Goal: Information Seeking & Learning: Find specific fact

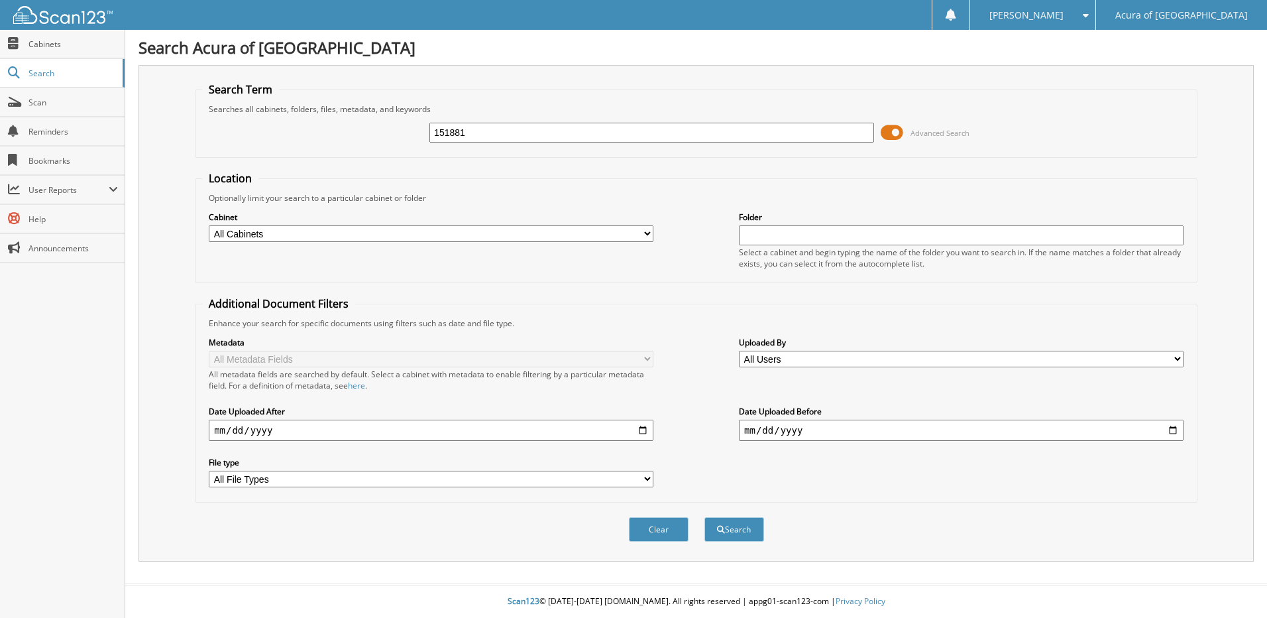
type input "151881"
click at [705, 517] on button "Search" at bounding box center [735, 529] width 60 height 25
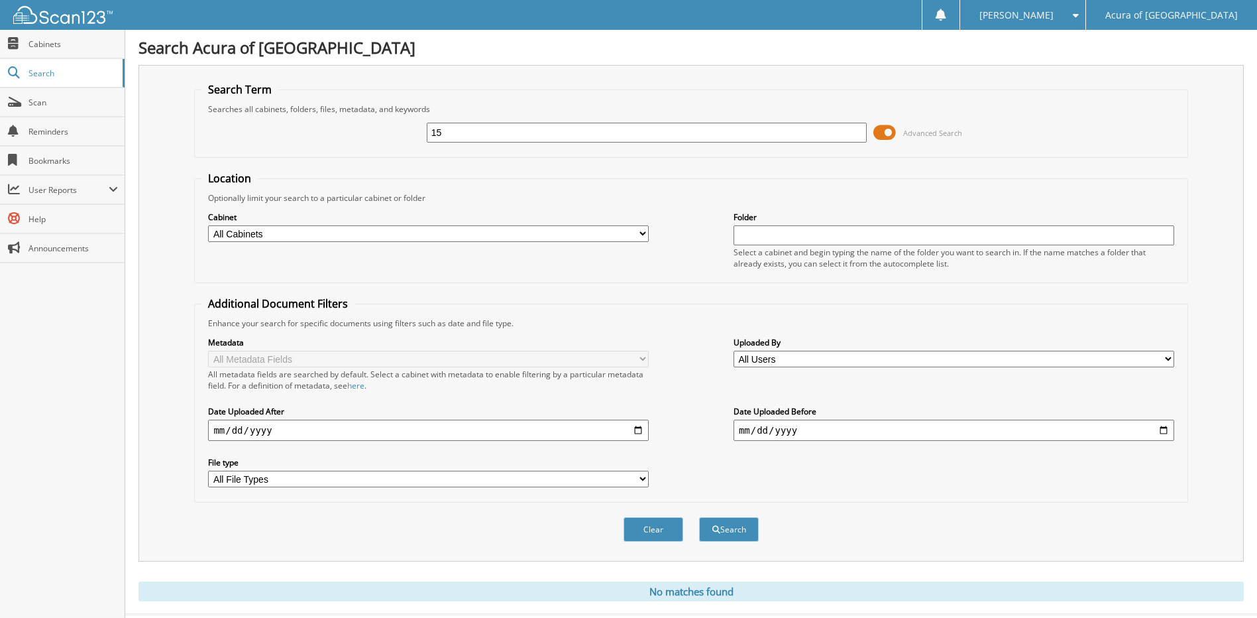
type input "1"
type input "151864"
click at [699, 517] on button "Search" at bounding box center [729, 529] width 60 height 25
type input "PF151864"
click at [699, 517] on button "Search" at bounding box center [729, 529] width 60 height 25
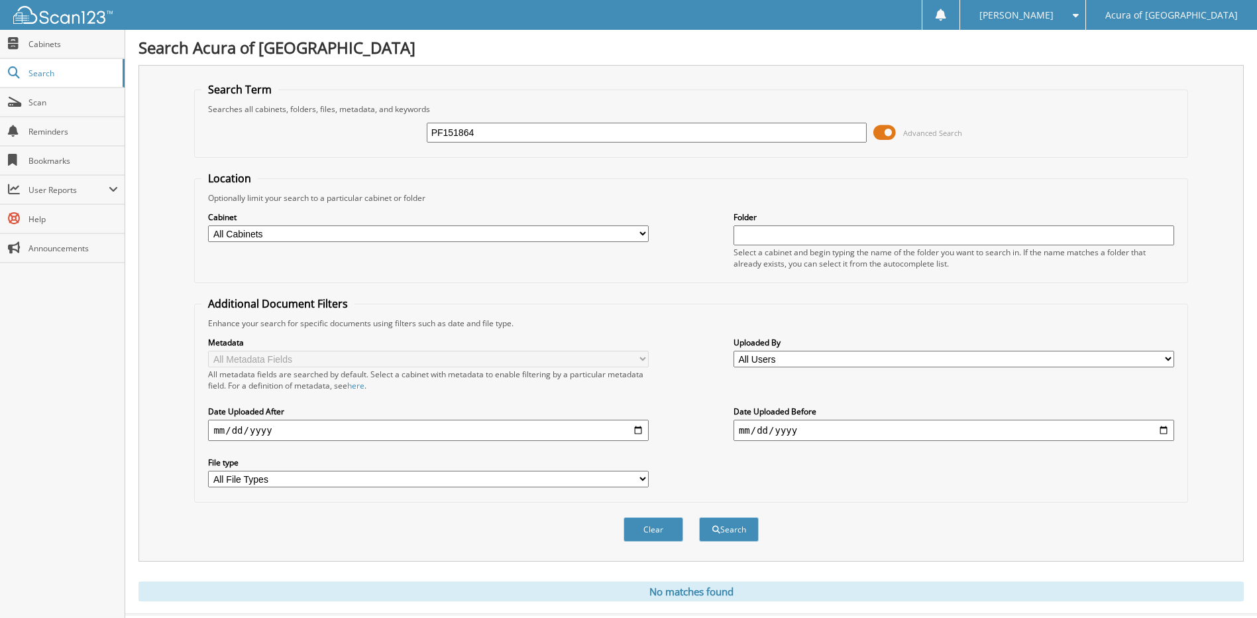
drag, startPoint x: 522, startPoint y: 135, endPoint x: 379, endPoint y: 127, distance: 143.4
click at [379, 127] on div "PF151864 Advanced Search" at bounding box center [691, 133] width 979 height 36
type input "151744"
click at [699, 517] on button "Search" at bounding box center [729, 529] width 60 height 25
click at [47, 73] on span "Search" at bounding box center [72, 73] width 87 height 11
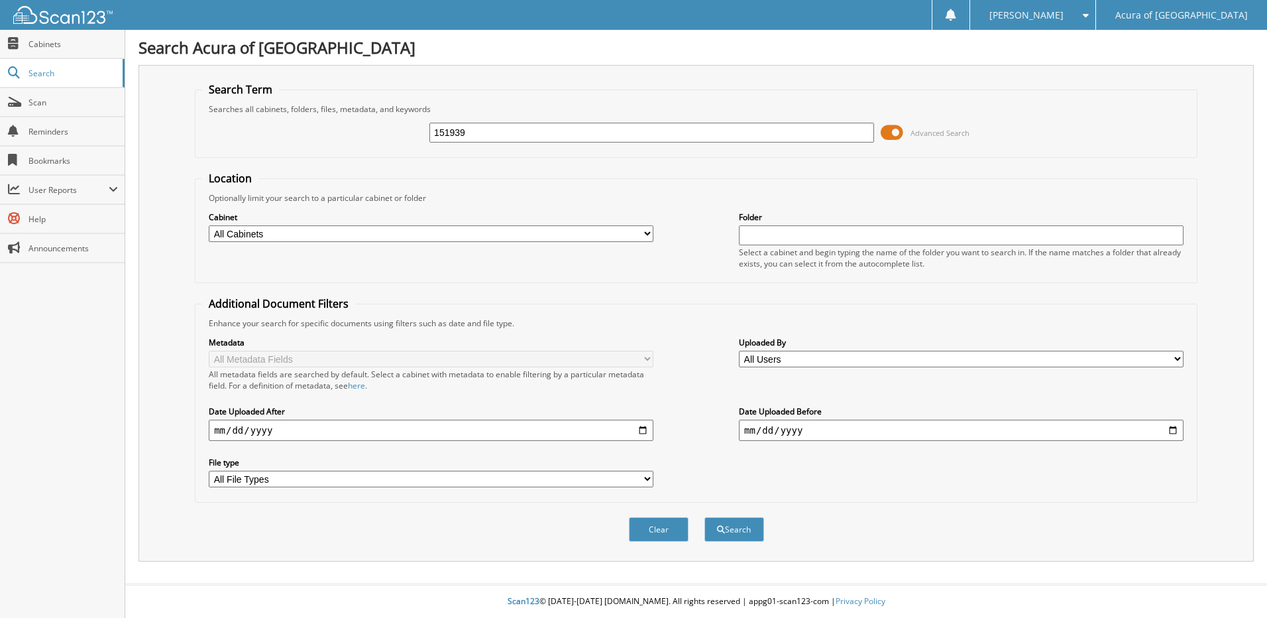
type input "151939"
click at [705, 517] on button "Search" at bounding box center [735, 529] width 60 height 25
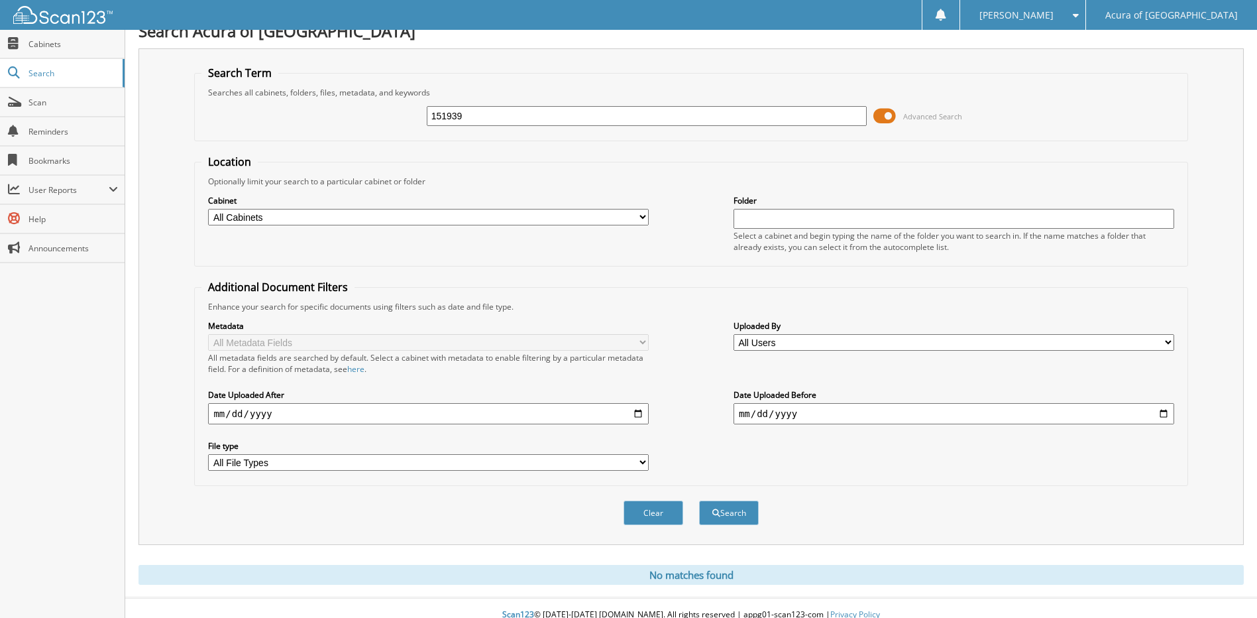
scroll to position [30, 0]
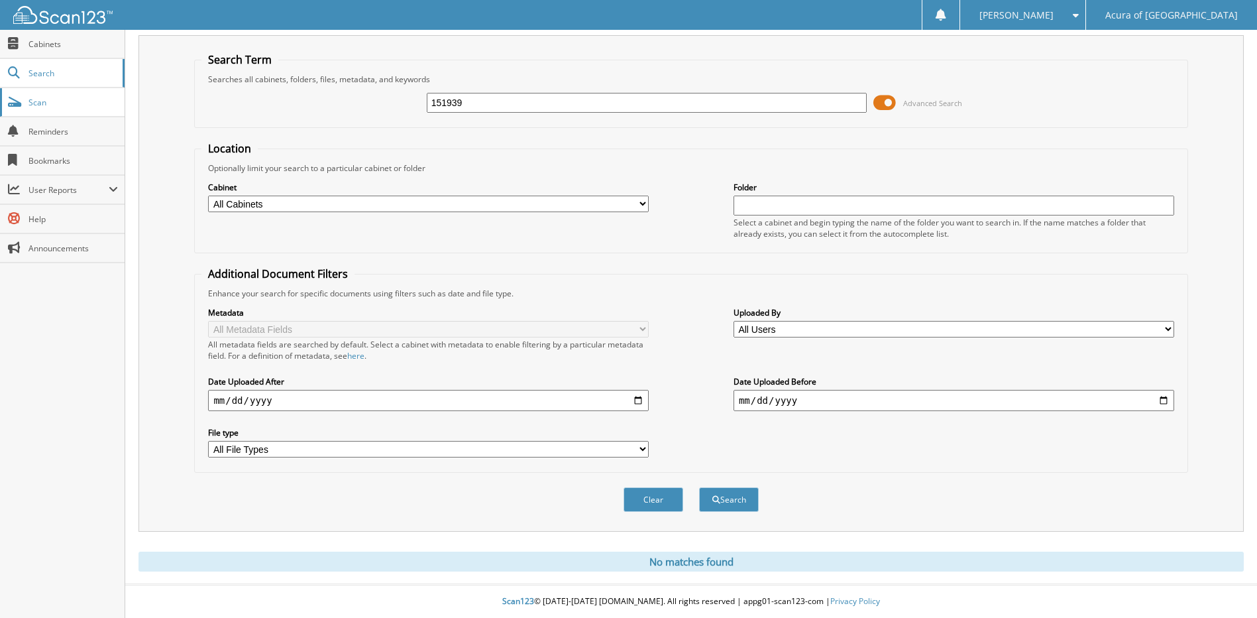
click at [54, 105] on span "Scan" at bounding box center [73, 102] width 89 height 11
